Goal: Transaction & Acquisition: Purchase product/service

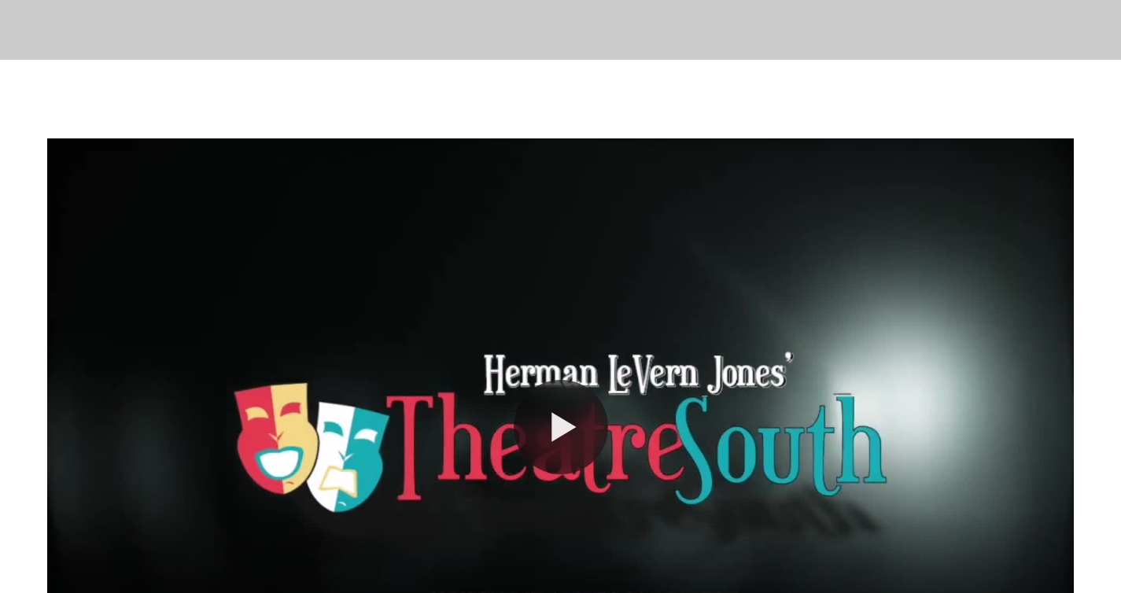
scroll to position [386, 0]
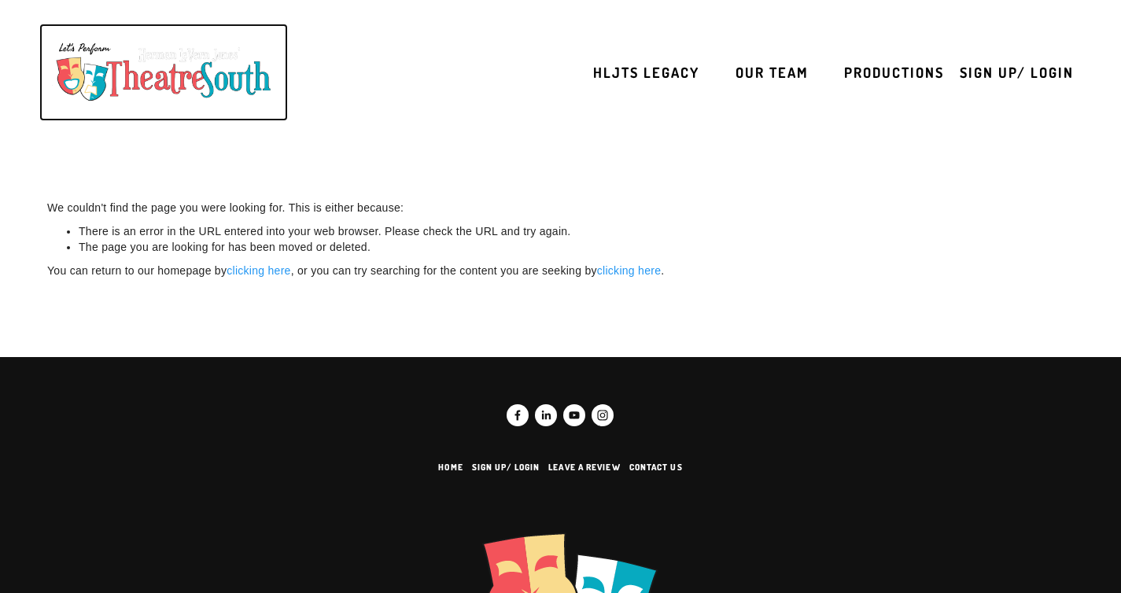
click at [163, 68] on img at bounding box center [163, 72] width 233 height 74
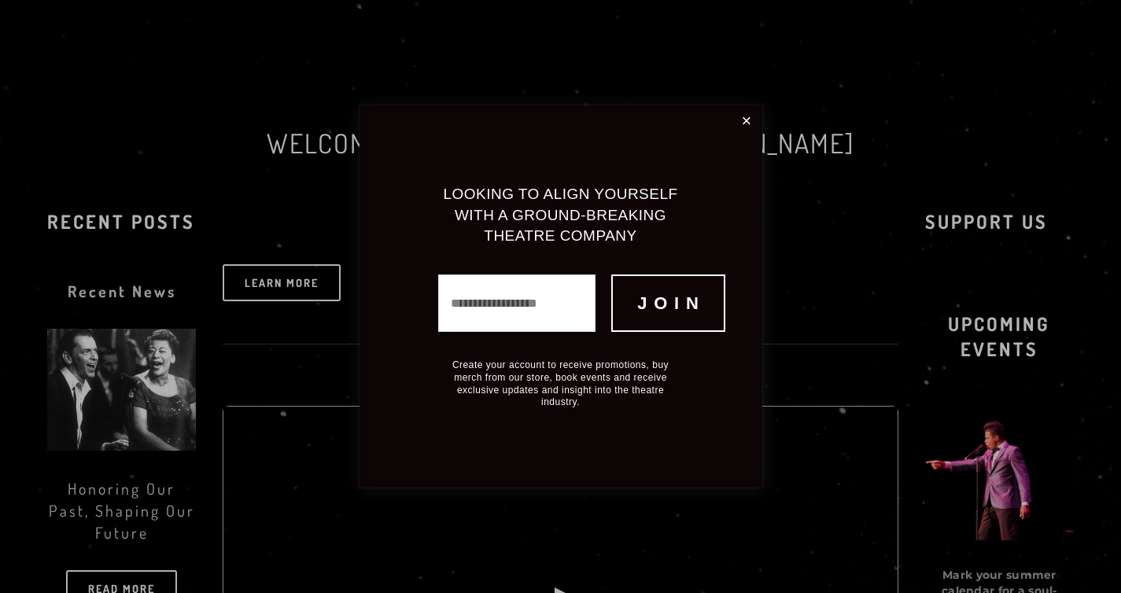
scroll to position [618, 0]
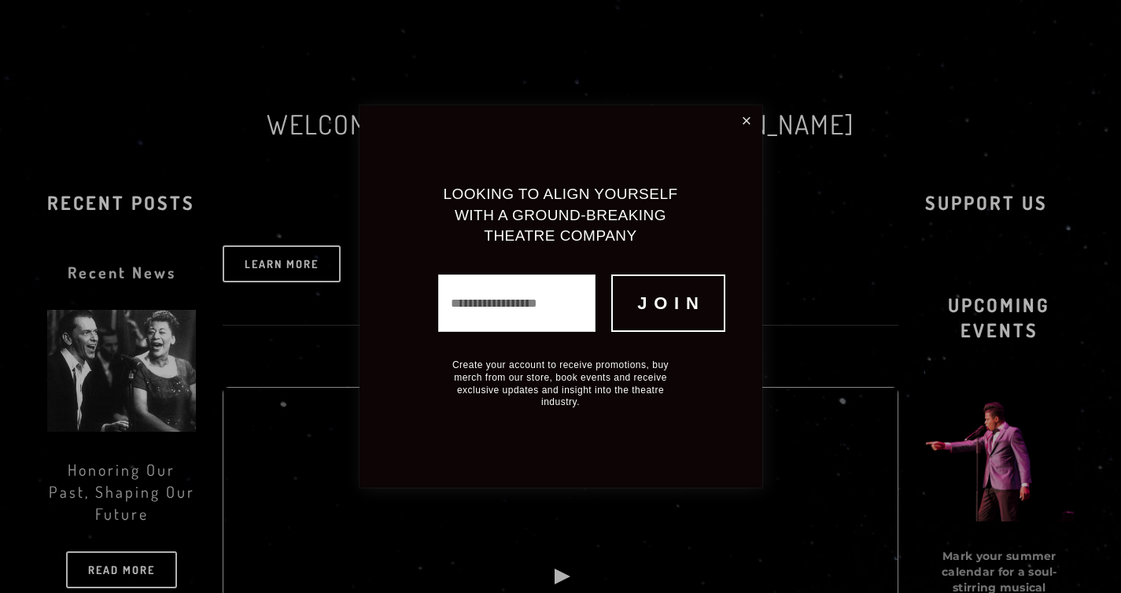
click at [744, 131] on link "Close" at bounding box center [747, 121] width 26 height 27
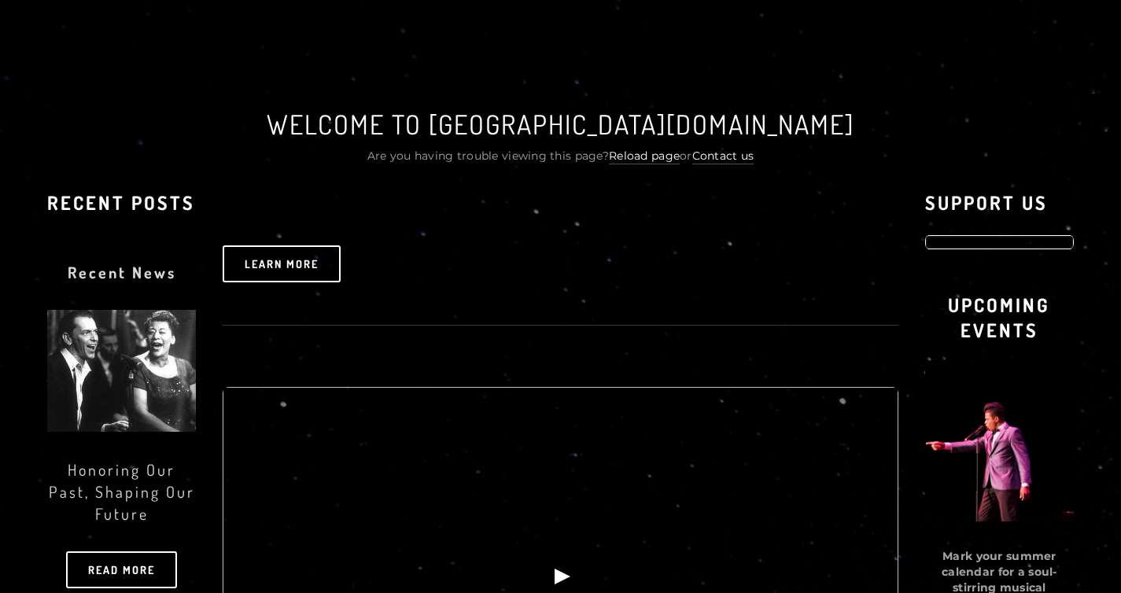
click at [998, 246] on img at bounding box center [999, 246] width 149 height 0
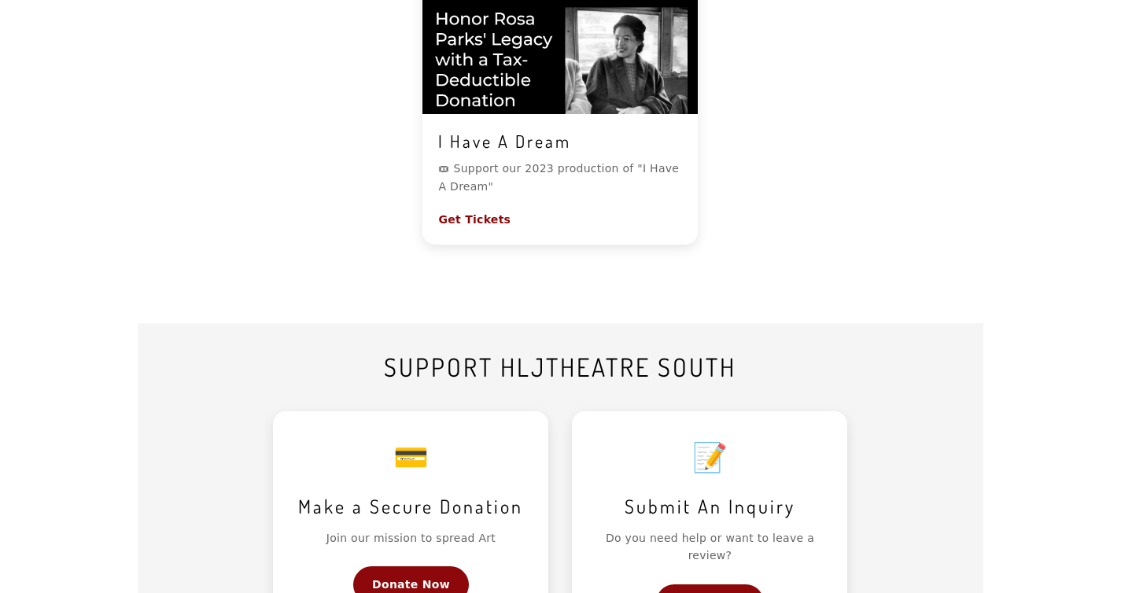
scroll to position [1534, 0]
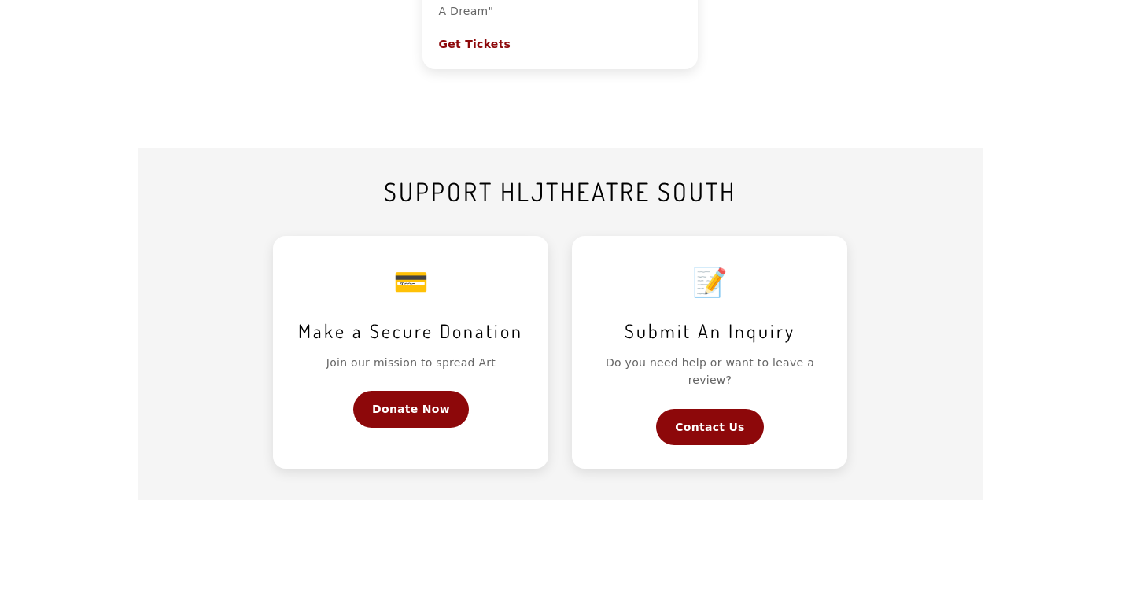
click at [409, 157] on section "Support HLJtheatre South 💳 Make a Secure Donation Join our mission to spread Ar…" at bounding box center [561, 324] width 846 height 353
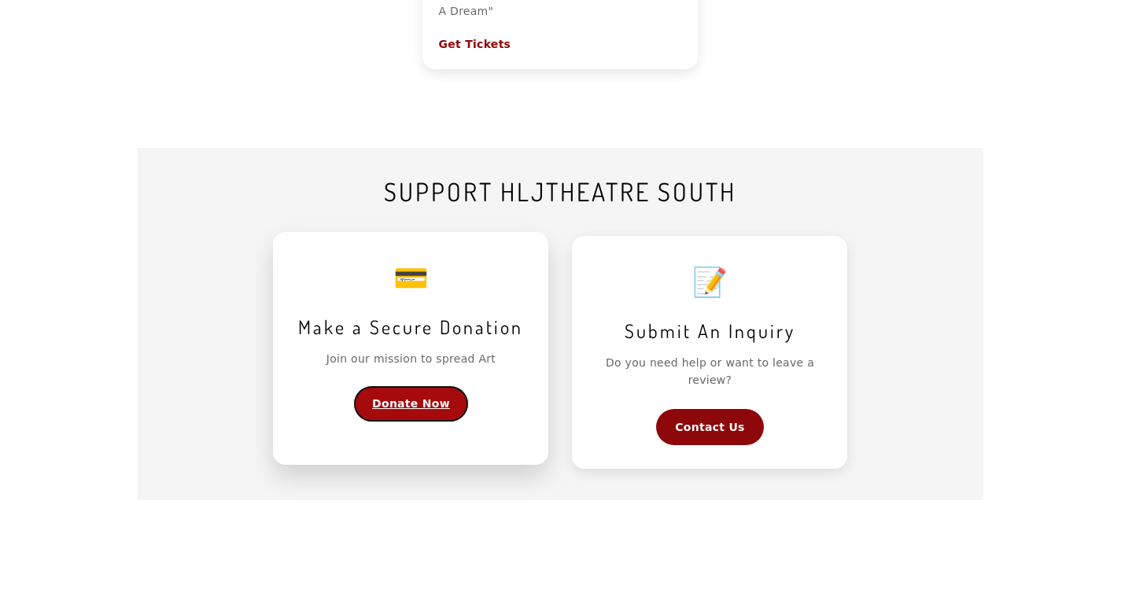
click at [431, 396] on link "Donate Now" at bounding box center [411, 404] width 116 height 36
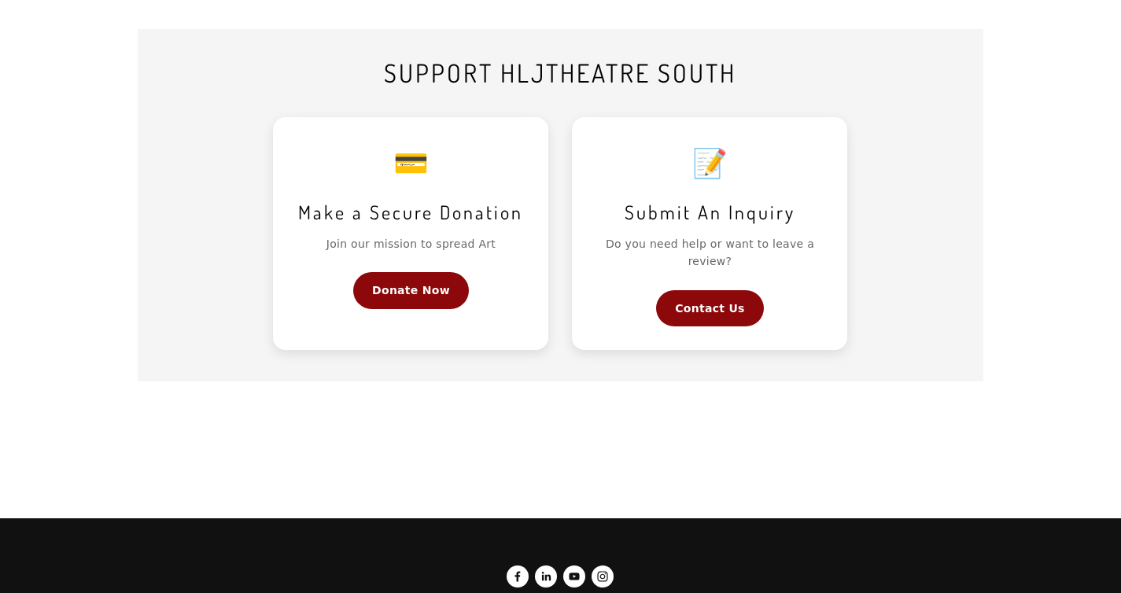
scroll to position [1666, 0]
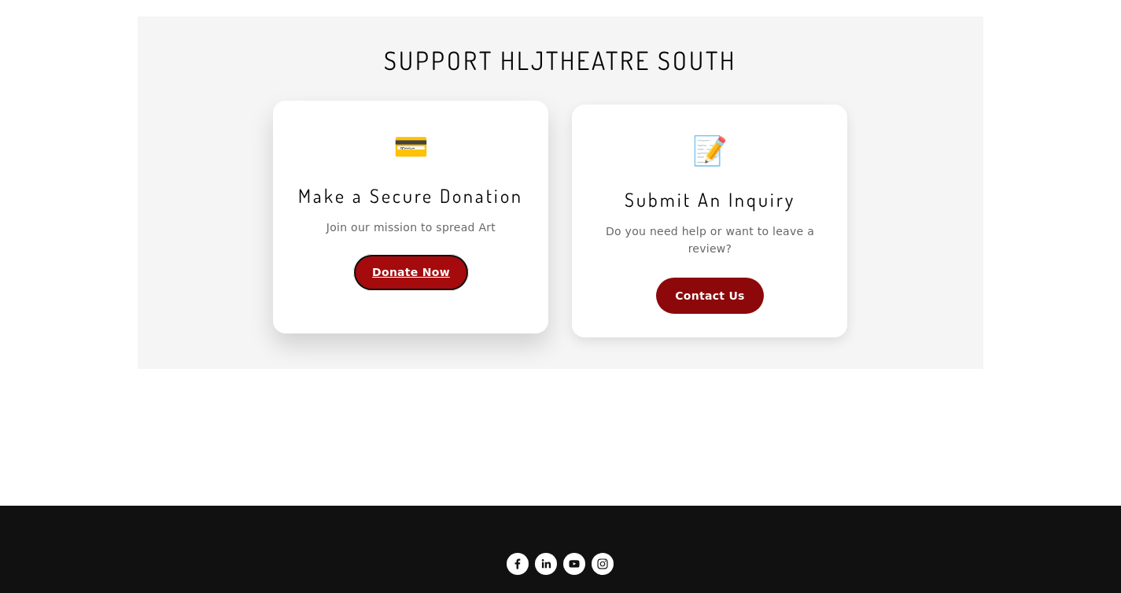
click at [423, 267] on link "Donate Now" at bounding box center [411, 272] width 116 height 36
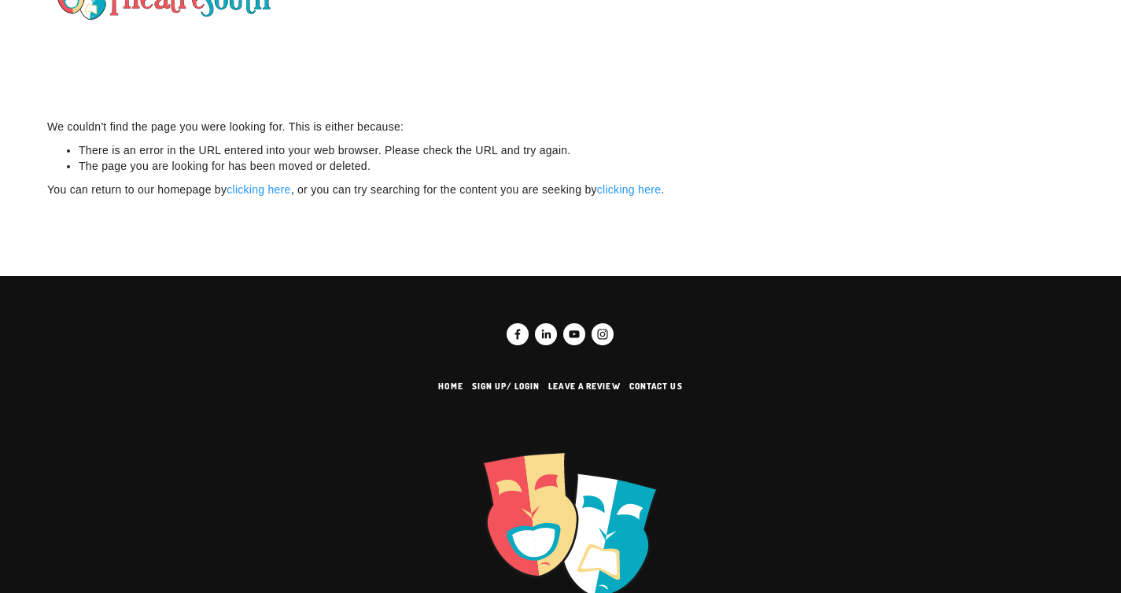
scroll to position [140, 0]
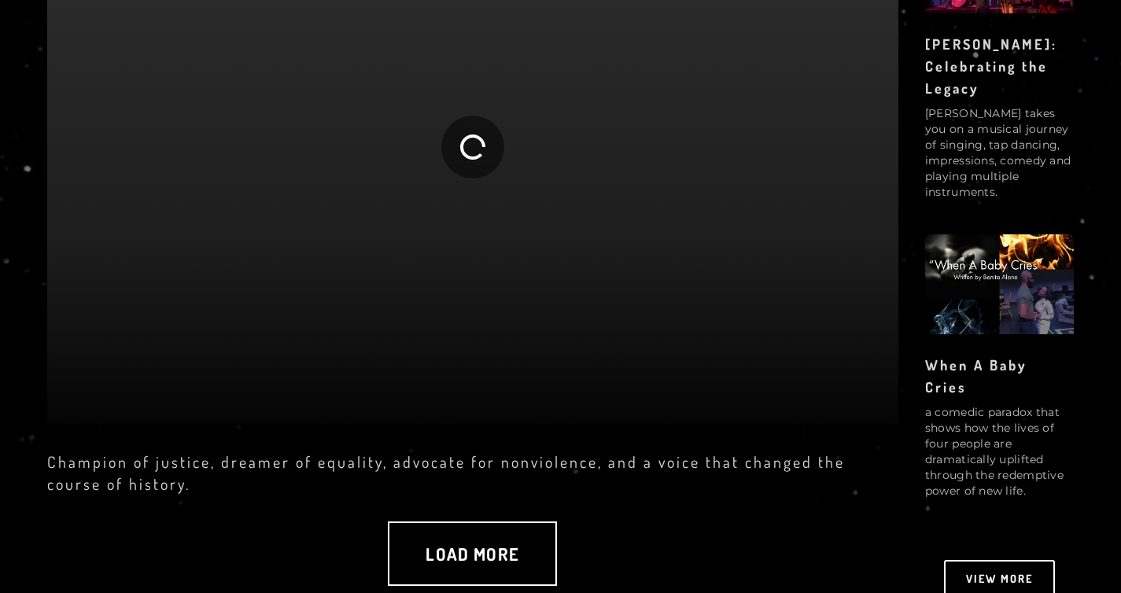
scroll to position [2730, 0]
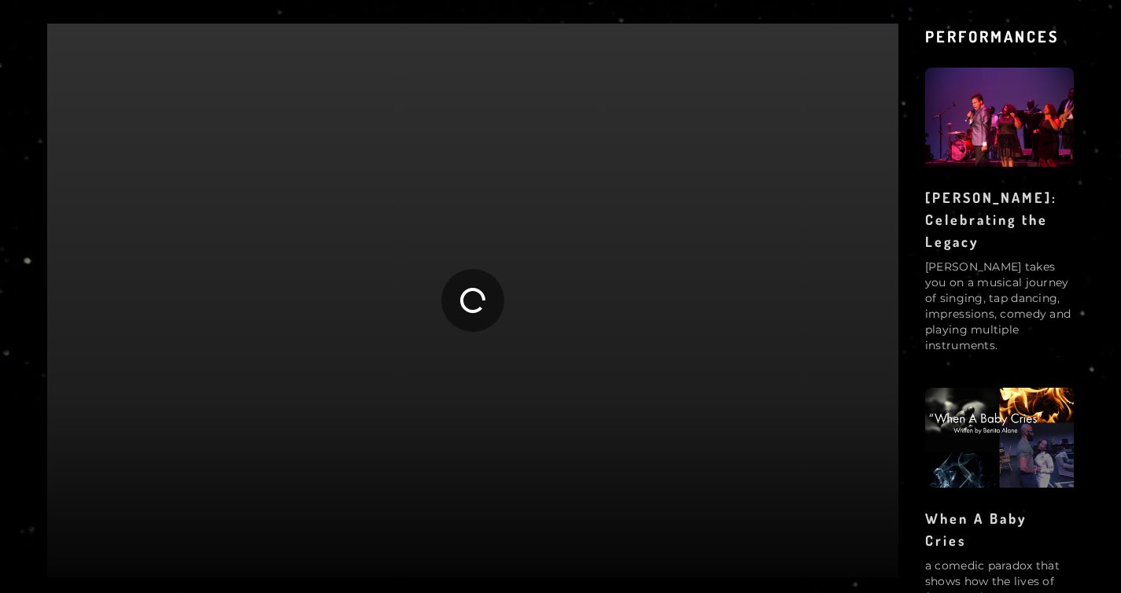
scroll to position [2621, 0]
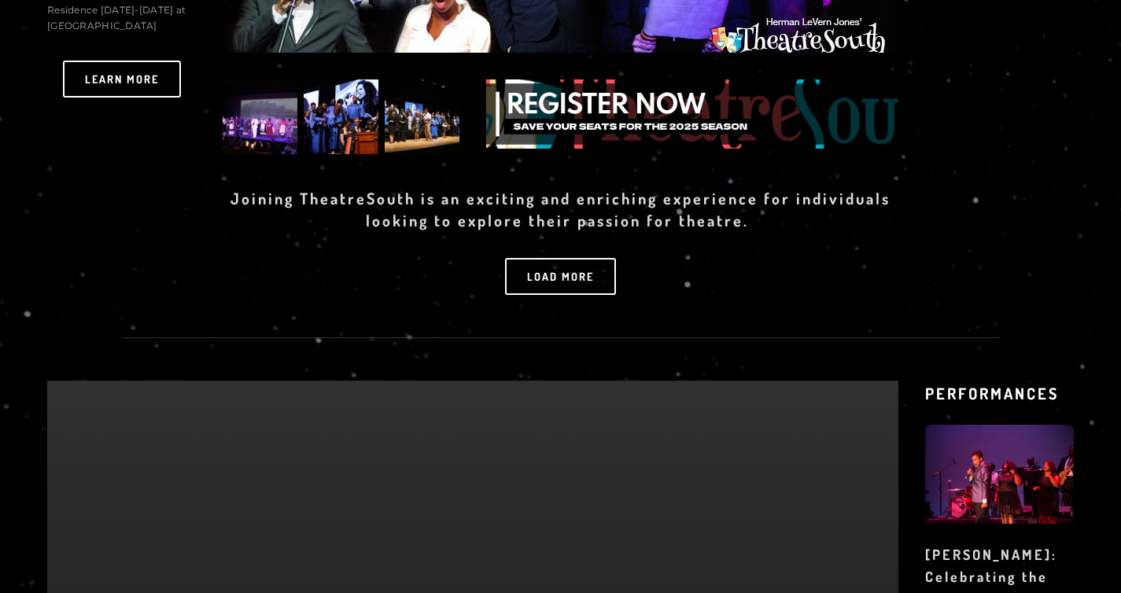
scroll to position [2642, 0]
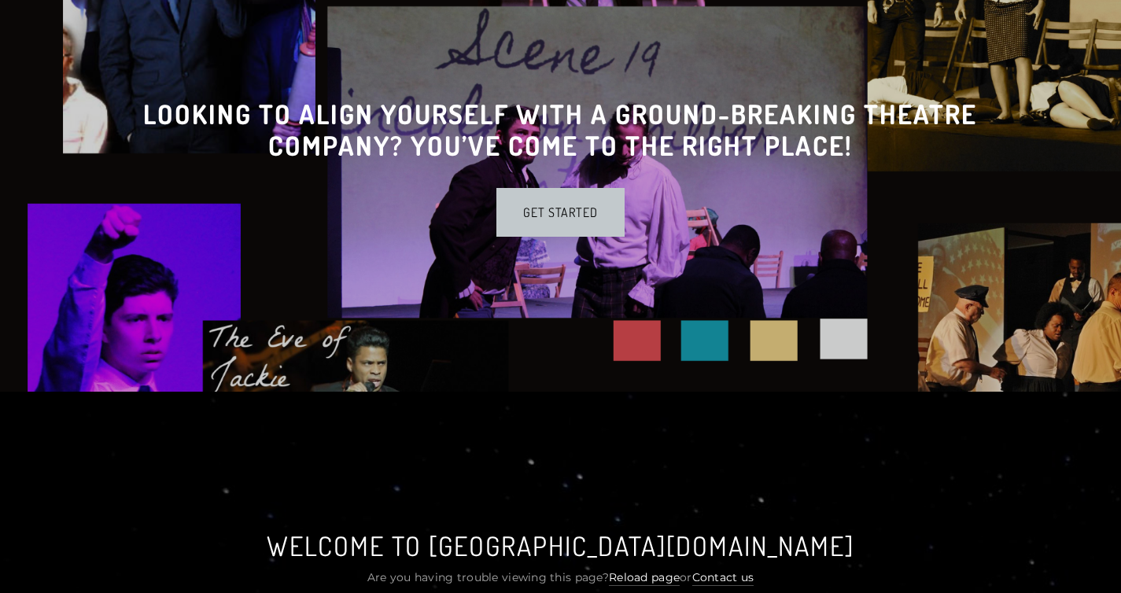
scroll to position [206, 0]
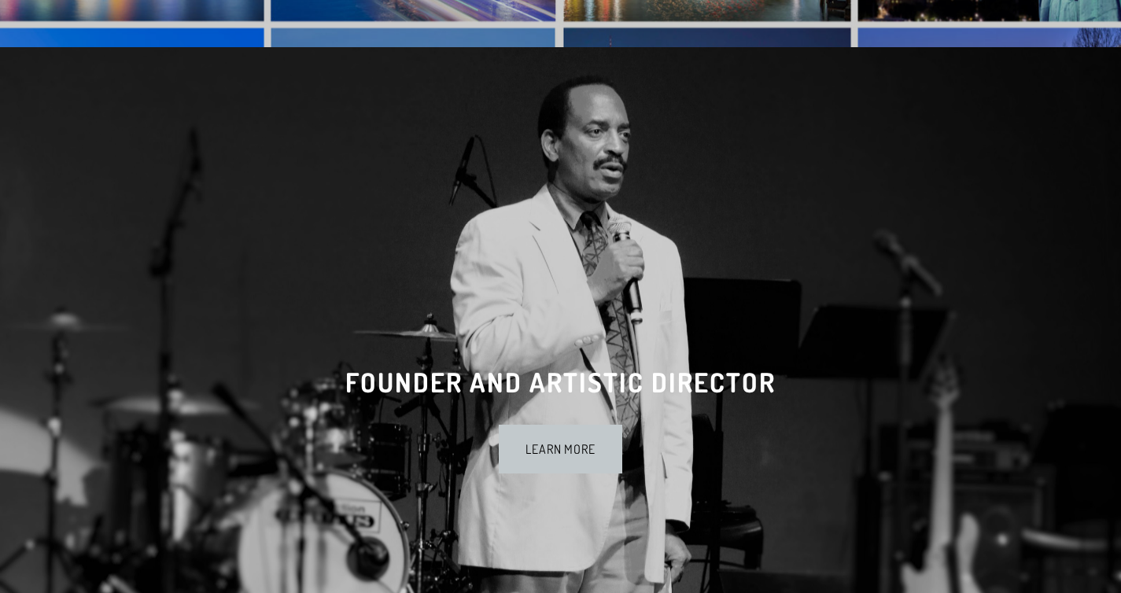
scroll to position [4120, 0]
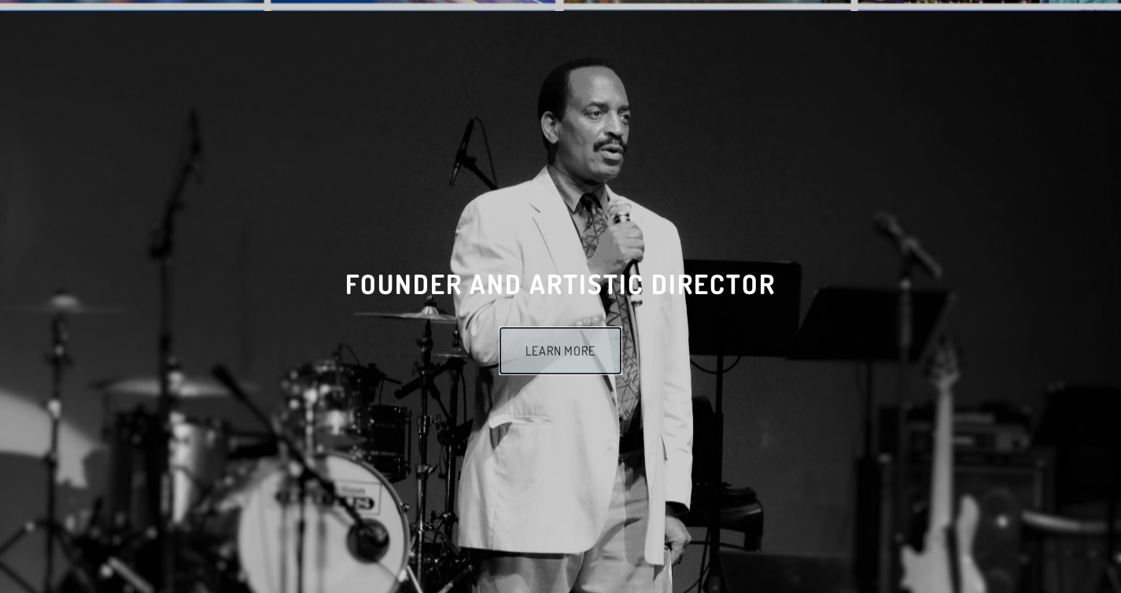
click at [563, 327] on link "Learn More" at bounding box center [561, 351] width 124 height 49
